Goal: Task Accomplishment & Management: Complete application form

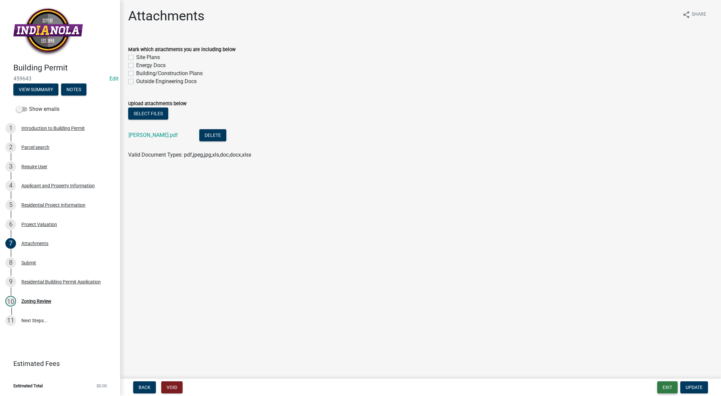
click at [666, 386] on button "Exit" at bounding box center [668, 387] width 20 height 12
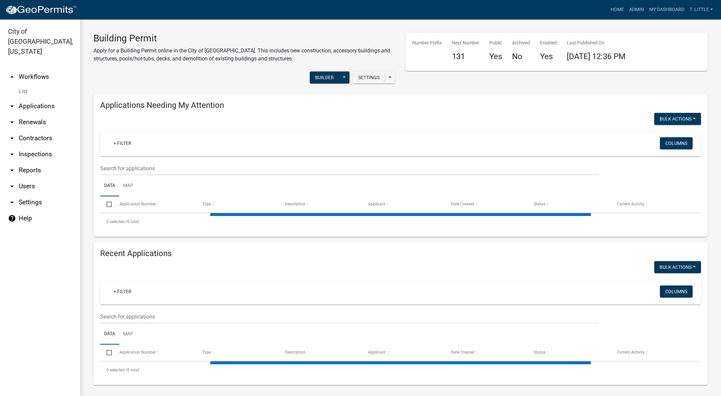
select select "3: 100"
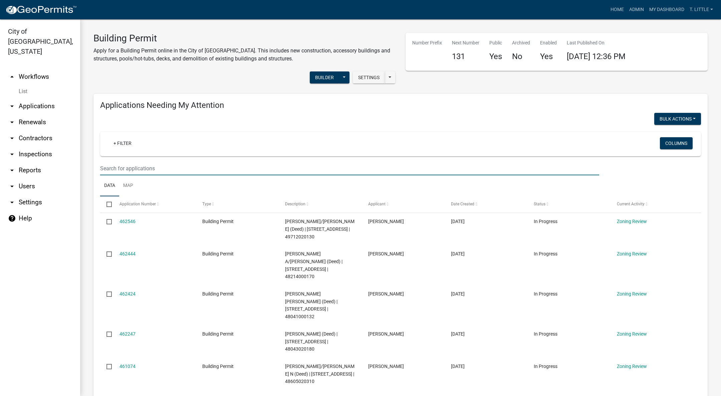
click at [194, 167] on input "text" at bounding box center [349, 169] width 499 height 14
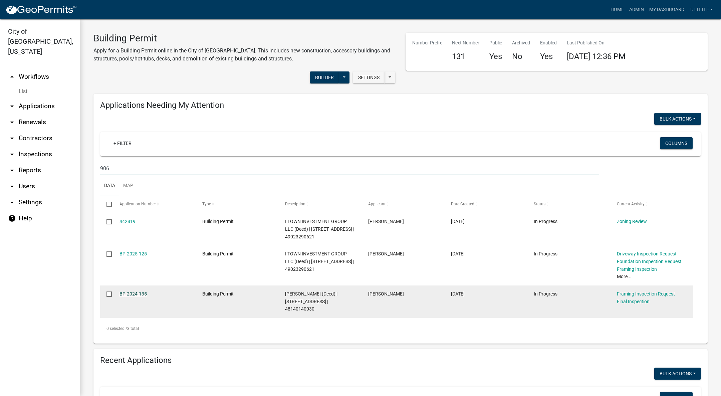
type input "906"
click at [144, 294] on link "BP-2024-135" at bounding box center [133, 293] width 27 height 5
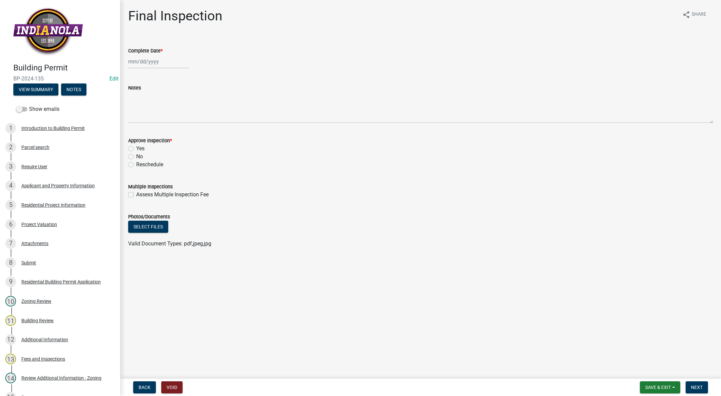
click at [139, 60] on div at bounding box center [158, 62] width 61 height 14
select select "8"
select select "2025"
click at [145, 115] on div "12" at bounding box center [145, 118] width 11 height 11
type input "[DATE]"
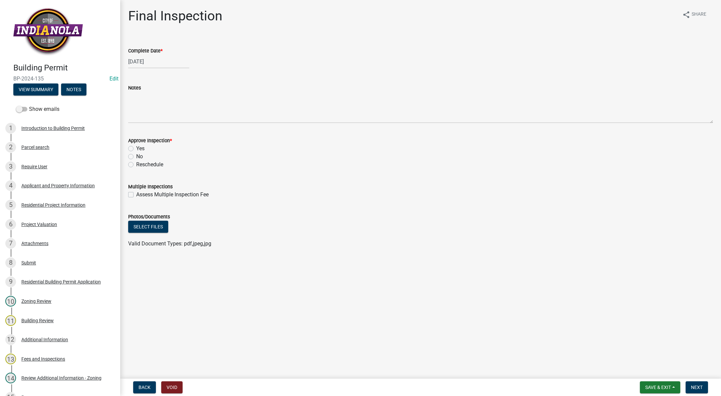
click at [136, 150] on label "Yes" at bounding box center [140, 149] width 8 height 8
click at [136, 149] on input "Yes" at bounding box center [138, 147] width 4 height 4
radio input "true"
click at [698, 385] on span "Next" at bounding box center [697, 387] width 12 height 5
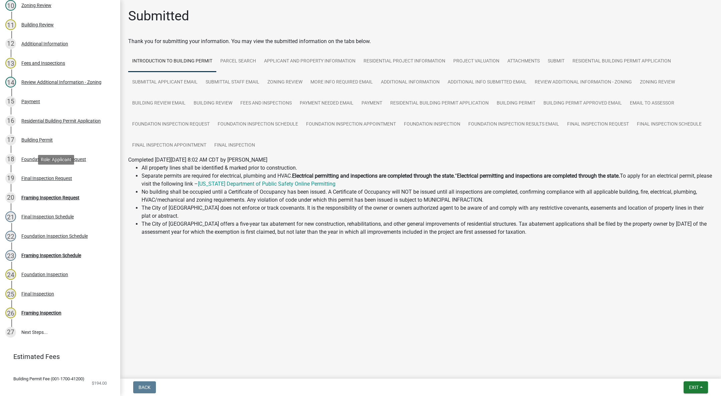
scroll to position [301, 0]
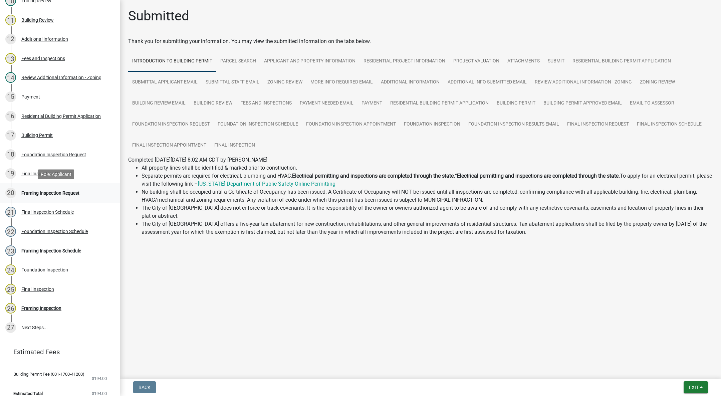
click at [69, 195] on div "20 Framing Inspection Request" at bounding box center [57, 193] width 104 height 11
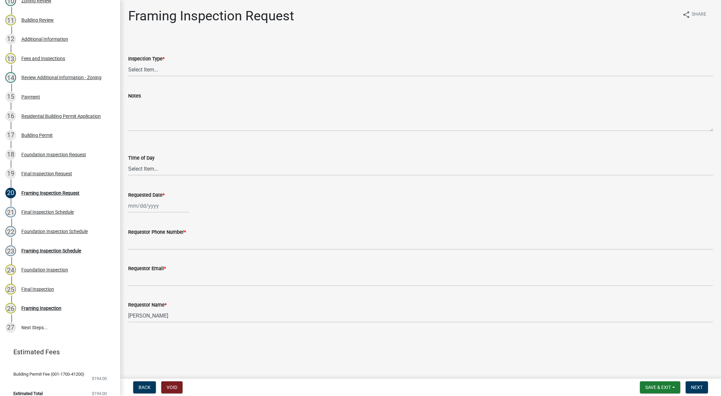
click at [137, 61] on label "Inspection Type *" at bounding box center [146, 59] width 36 height 5
click at [137, 63] on select "Select Item... Framing" at bounding box center [420, 70] width 585 height 14
click at [137, 68] on select "Select Item... Framing" at bounding box center [420, 70] width 585 height 14
click at [128, 63] on select "Select Item... Framing" at bounding box center [420, 70] width 585 height 14
select select "e9fcb543-8f06-4ed5-8df3-3925d2ebe15d"
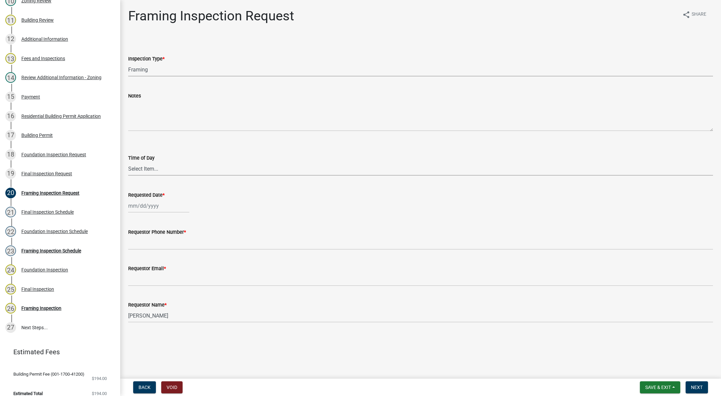
click at [139, 170] on select "Select Item... AM PM" at bounding box center [420, 169] width 585 height 14
click at [128, 162] on select "Select Item... AM PM" at bounding box center [420, 169] width 585 height 14
select select "88af556d-fdf1-454b-b933-61cadeae1443"
select select "8"
select select "2025"
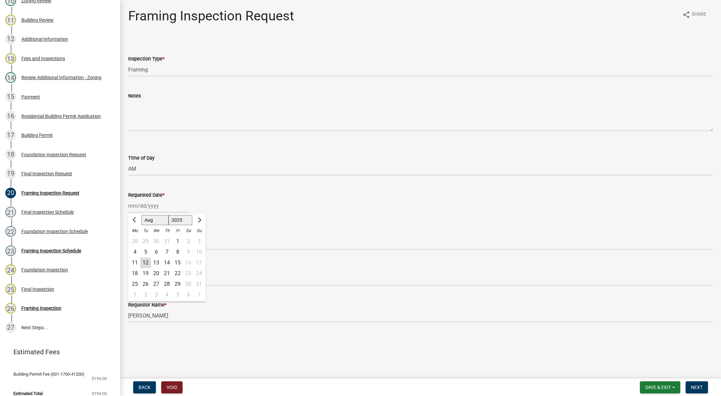
click at [144, 207] on div "[PERSON_NAME] Feb Mar Apr [PERSON_NAME][DATE] Oct Nov [DATE] 1526 1527 1528 152…" at bounding box center [158, 206] width 61 height 14
click at [146, 260] on div "12" at bounding box center [145, 262] width 11 height 11
type input "[DATE]"
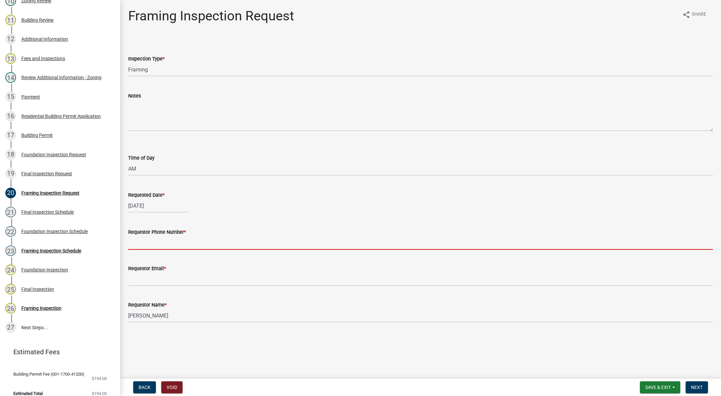
click at [146, 240] on input "Requestor Phone Number *" at bounding box center [420, 243] width 585 height 14
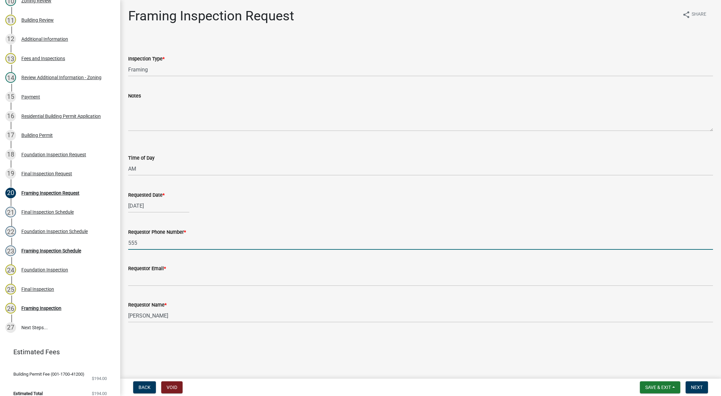
type input "[PHONE_NUMBER]"
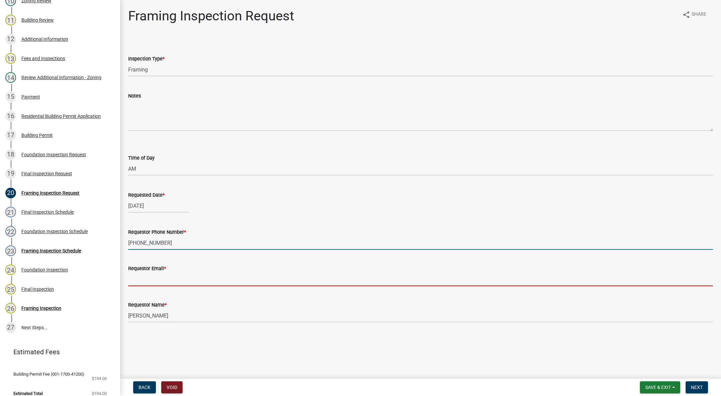
click at [189, 276] on input "Requestor Email *" at bounding box center [420, 280] width 585 height 14
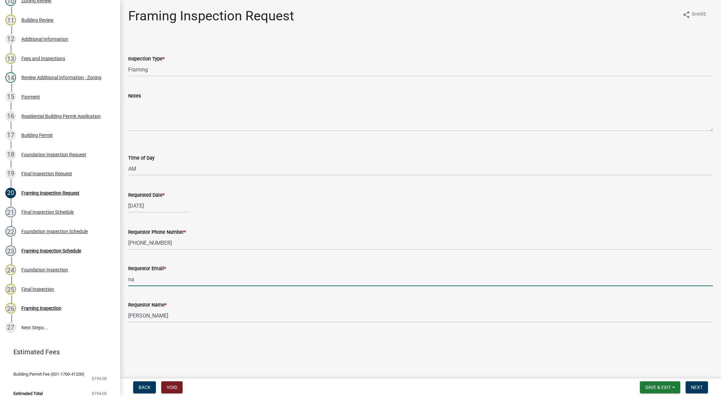
type input "[EMAIL_ADDRESS][DOMAIN_NAME]"
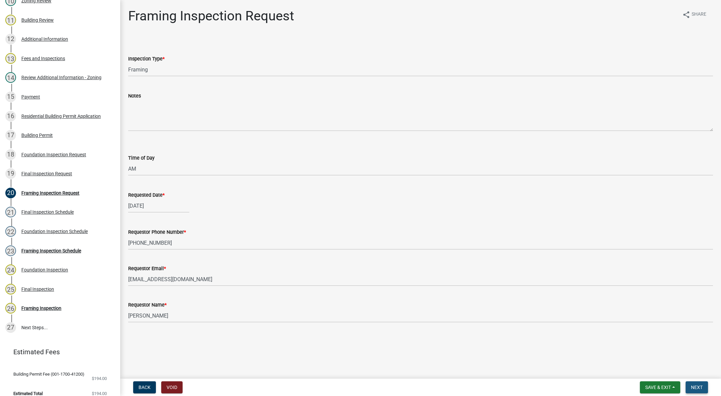
click at [696, 386] on span "Next" at bounding box center [697, 387] width 12 height 5
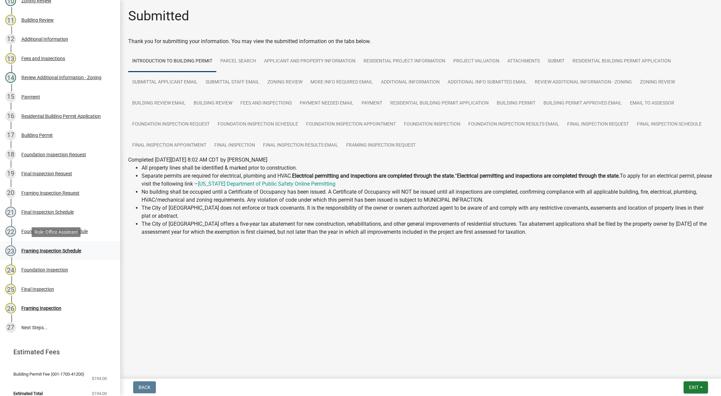
click at [60, 248] on div "Framing Inspection Schedule" at bounding box center [51, 250] width 60 height 5
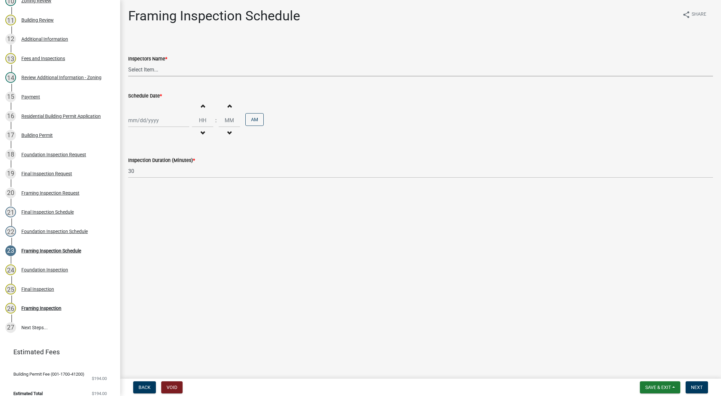
click at [143, 68] on select "Select Item... [DEMOGRAPHIC_DATA] (Indianola Other Inspector) T. Little ([PERSO…" at bounding box center [420, 70] width 585 height 14
select select "27b8dde7-9ed4-44e4-ae8e-5969b60be3e6"
click at [128, 63] on select "Select Item... [DEMOGRAPHIC_DATA] (Indianola Other Inspector) T. Little ([PERSO…" at bounding box center [420, 70] width 585 height 14
click at [136, 117] on div at bounding box center [158, 121] width 61 height 14
select select "8"
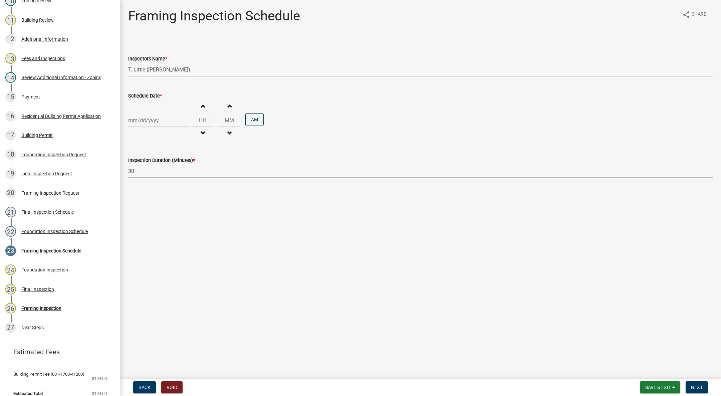
select select "2025"
click at [144, 175] on div "12" at bounding box center [145, 177] width 11 height 11
type input "[DATE]"
click at [205, 105] on button "Increment hours" at bounding box center [203, 106] width 14 height 12
type input "01"
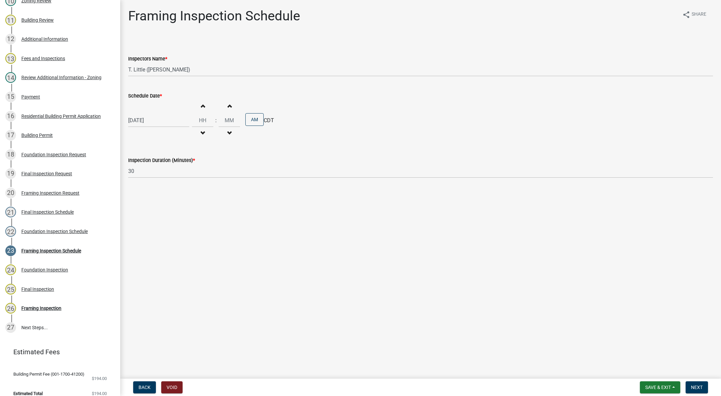
type input "00"
click at [205, 105] on button "Increment hours" at bounding box center [203, 106] width 14 height 12
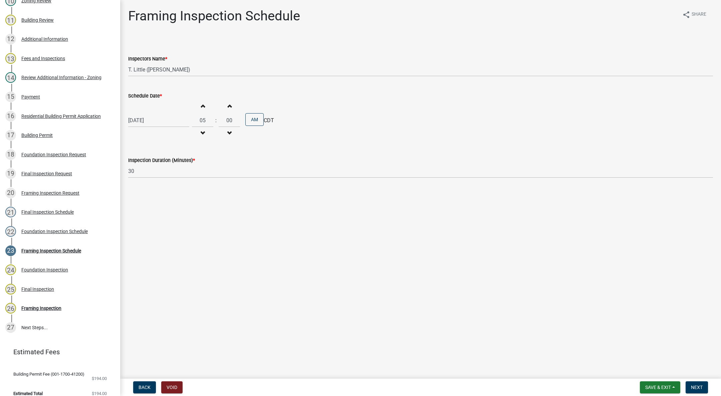
click at [205, 105] on button "Increment hours" at bounding box center [203, 106] width 14 height 12
type input "09"
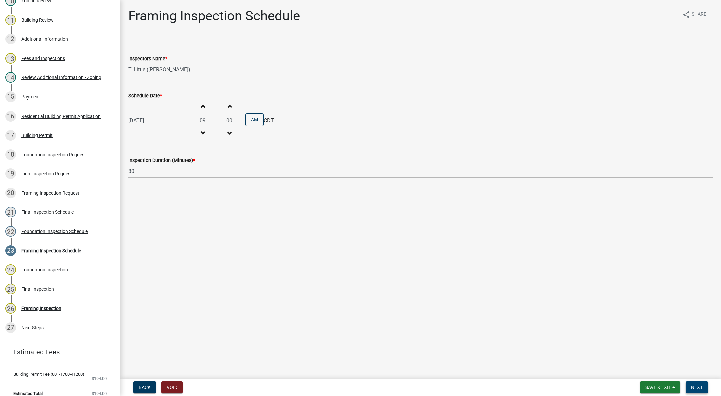
click at [692, 383] on button "Next" at bounding box center [697, 387] width 22 height 12
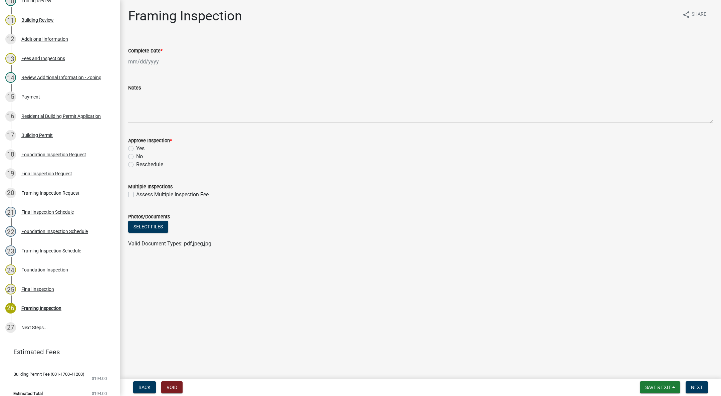
click at [138, 57] on div at bounding box center [158, 62] width 61 height 14
select select "8"
select select "2025"
click at [144, 113] on div "12" at bounding box center [145, 118] width 11 height 11
type input "[DATE]"
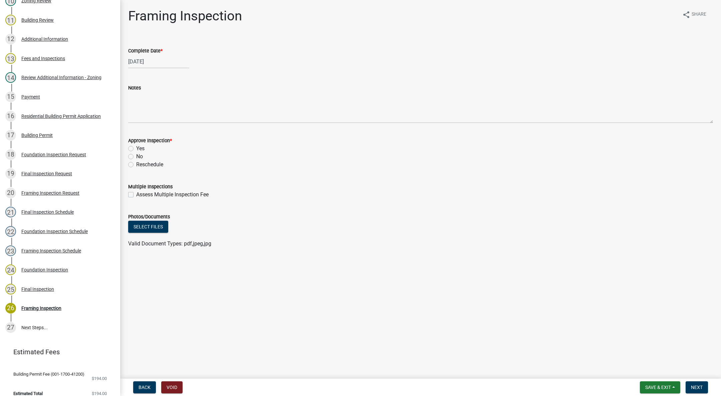
click at [136, 147] on label "Yes" at bounding box center [140, 149] width 8 height 8
click at [136, 147] on input "Yes" at bounding box center [138, 147] width 4 height 4
radio input "true"
click at [702, 391] on button "Next" at bounding box center [697, 387] width 22 height 12
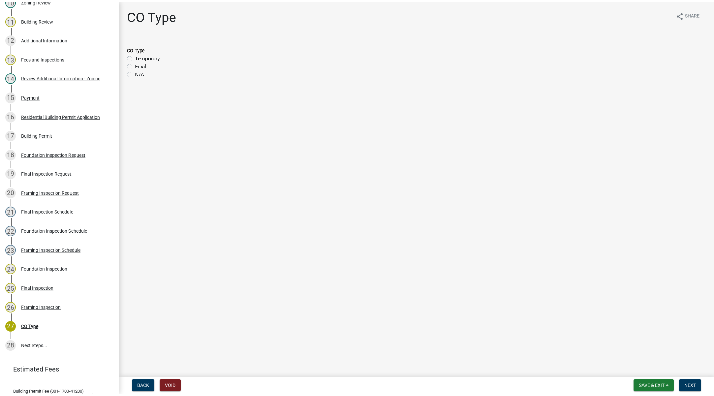
scroll to position [320, 0]
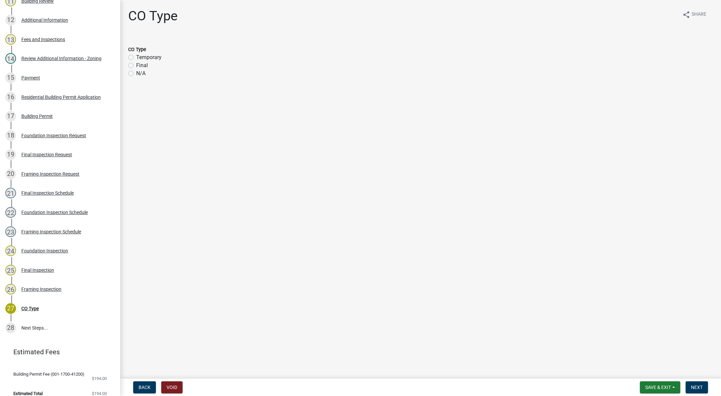
click at [128, 72] on div "CO Type Temporary Final N/A" at bounding box center [420, 57] width 595 height 40
drag, startPoint x: 131, startPoint y: 73, endPoint x: 134, endPoint y: 77, distance: 5.0
click at [136, 73] on label "N/A" at bounding box center [140, 73] width 9 height 8
click at [136, 73] on input "N/A" at bounding box center [138, 71] width 4 height 4
radio input "true"
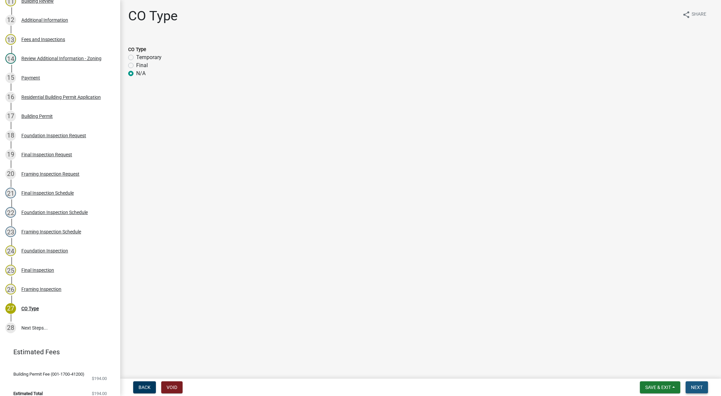
click at [691, 382] on button "Next" at bounding box center [697, 387] width 22 height 12
